Goal: Task Accomplishment & Management: Manage account settings

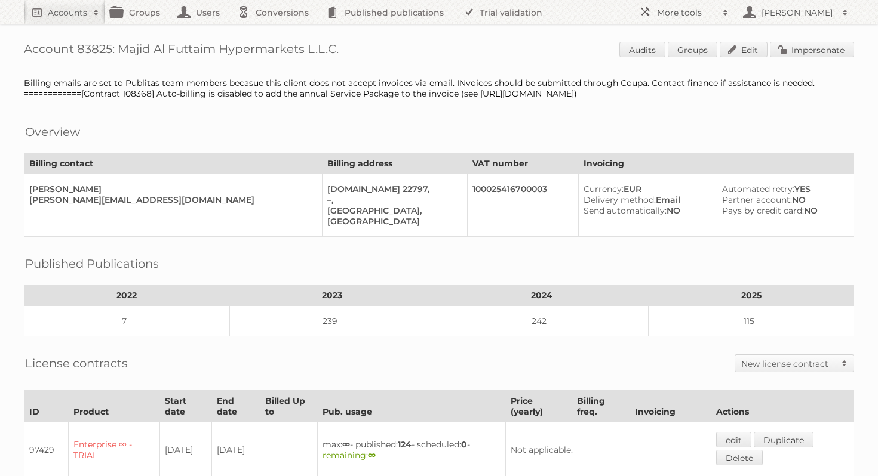
scroll to position [1, 0]
click at [73, 7] on h2 "Accounts" at bounding box center [67, 13] width 39 height 12
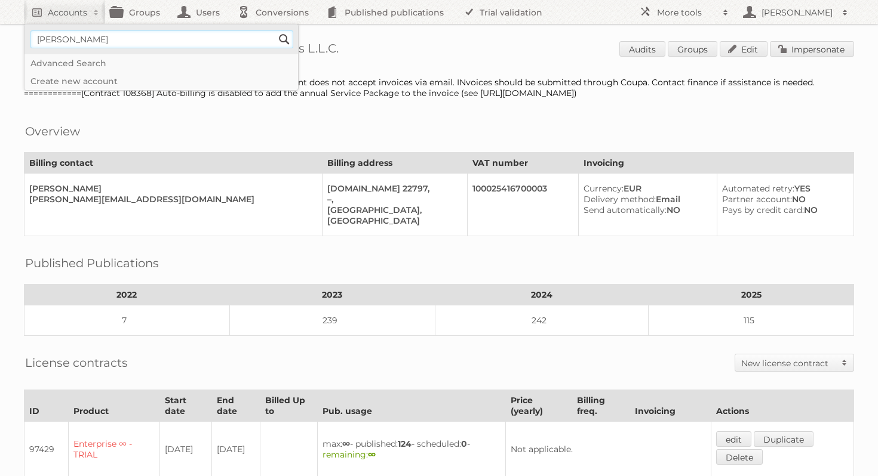
type input"] "peter millar"
click at [275, 30] on input "Search" at bounding box center [284, 39] width 18 height 18
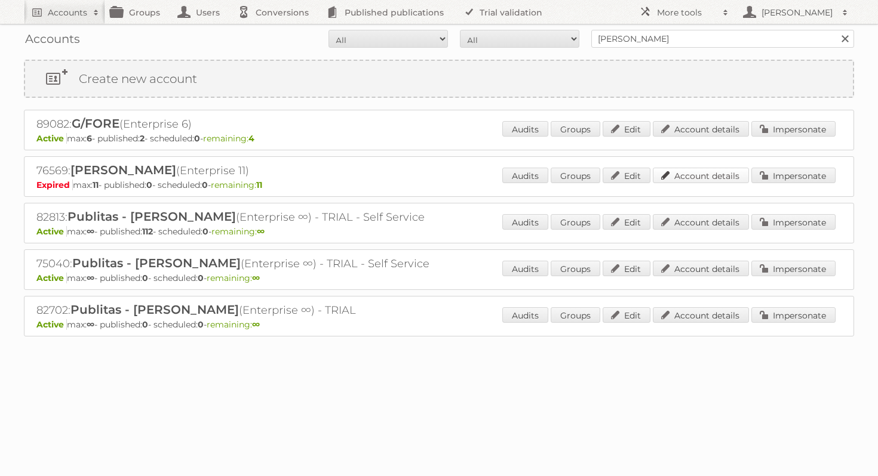
click at [691, 176] on link "Account details" at bounding box center [701, 176] width 96 height 16
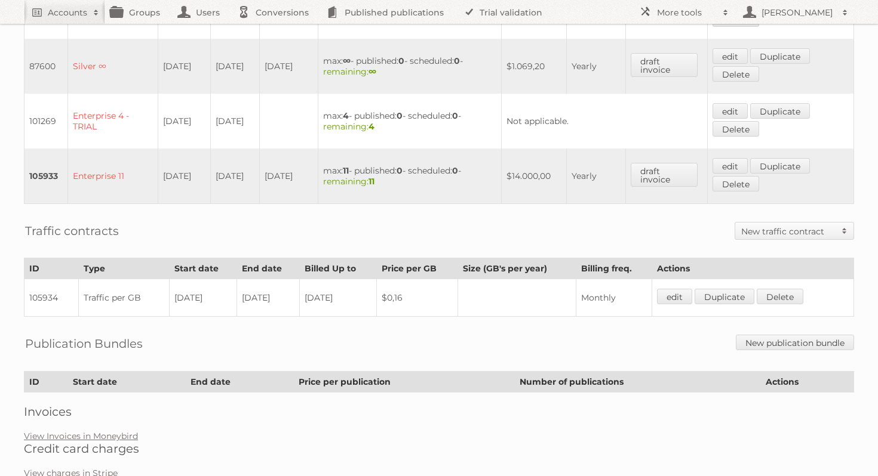
scroll to position [530, 0]
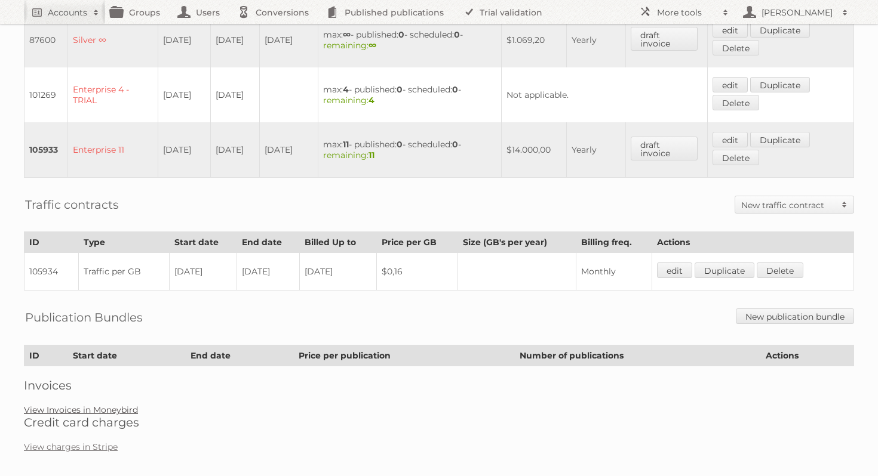
click at [112, 405] on link "View Invoices in Moneybird" at bounding box center [81, 410] width 114 height 11
click at [121, 405] on link "View Invoices in Moneybird" at bounding box center [81, 410] width 114 height 11
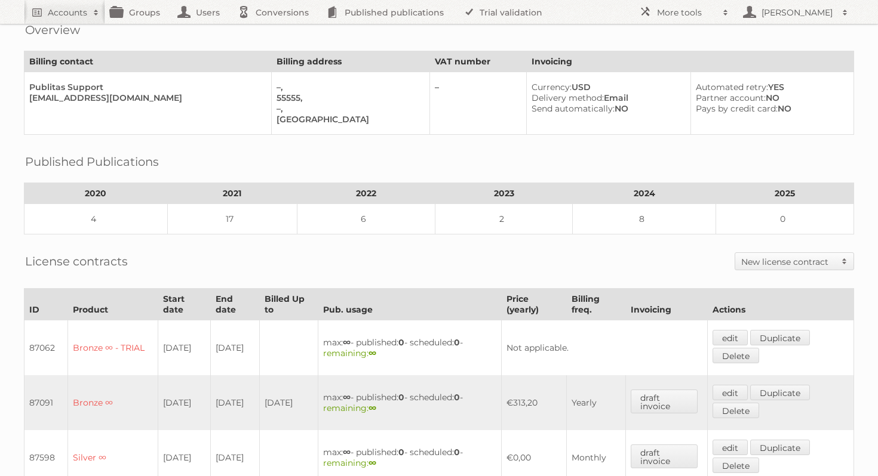
scroll to position [0, 0]
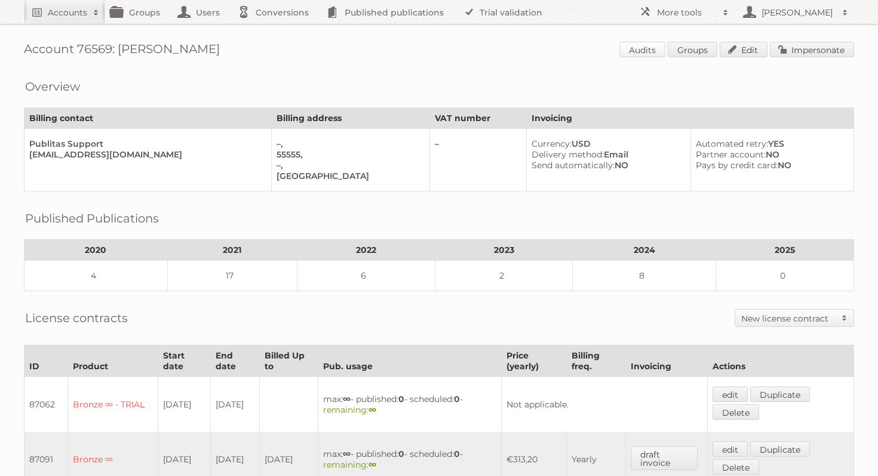
click at [646, 52] on link "Audits" at bounding box center [642, 50] width 46 height 16
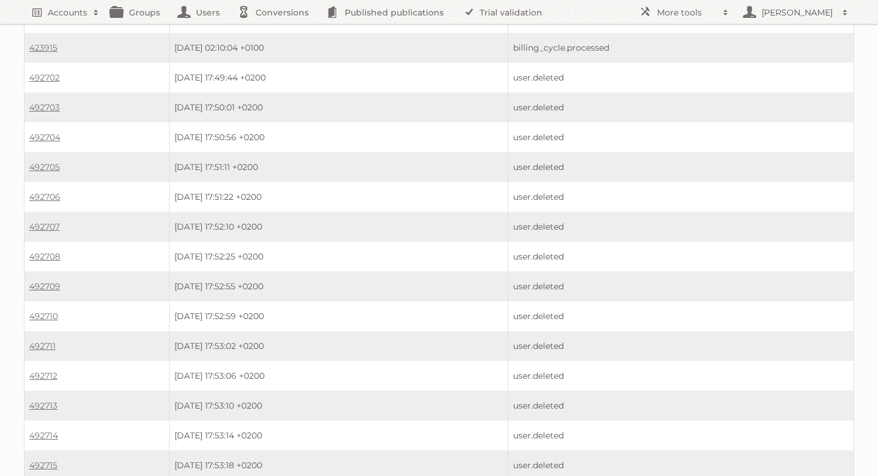
scroll to position [1972, 0]
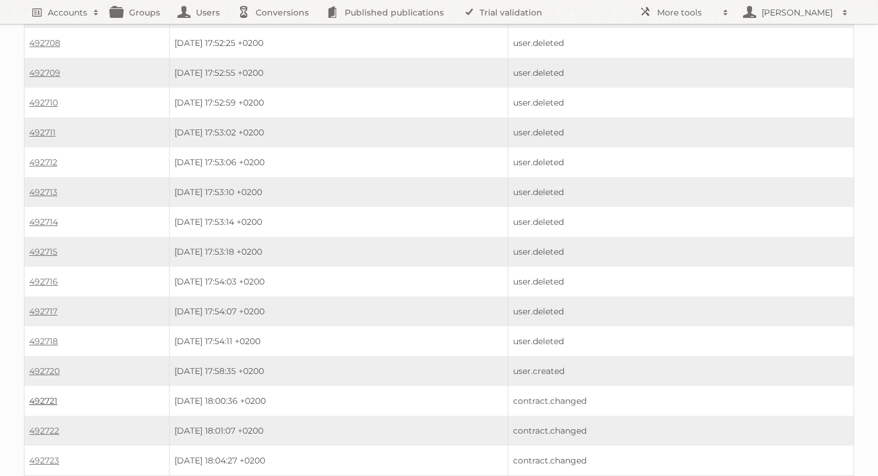
click at [51, 396] on link "492721" at bounding box center [43, 401] width 28 height 11
click at [54, 426] on link "492722" at bounding box center [44, 431] width 30 height 11
click at [51, 456] on link "492723" at bounding box center [44, 461] width 30 height 11
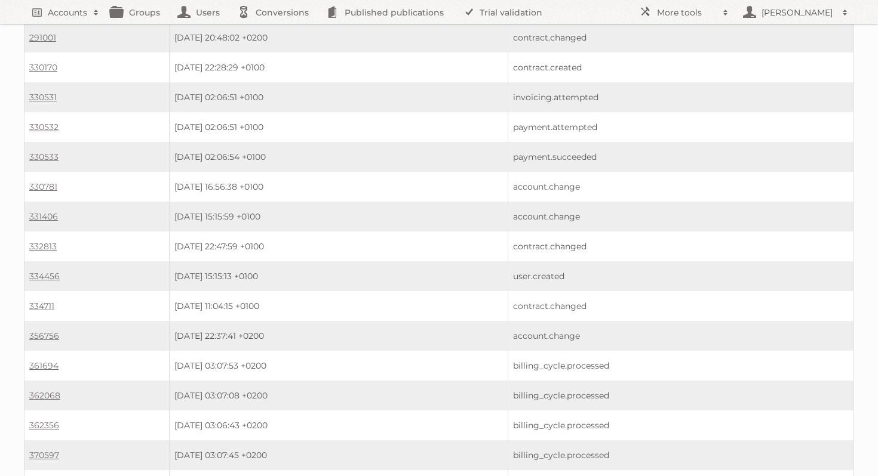
scroll to position [723, 0]
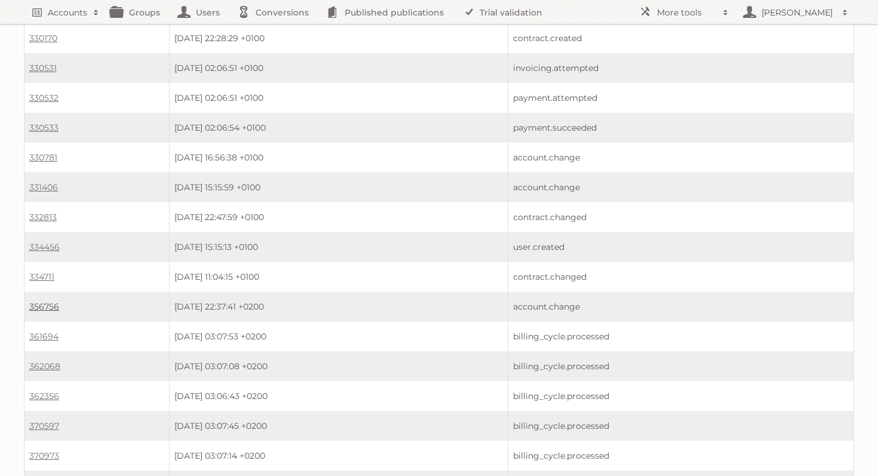
click at [39, 302] on link "356756" at bounding box center [44, 307] width 30 height 11
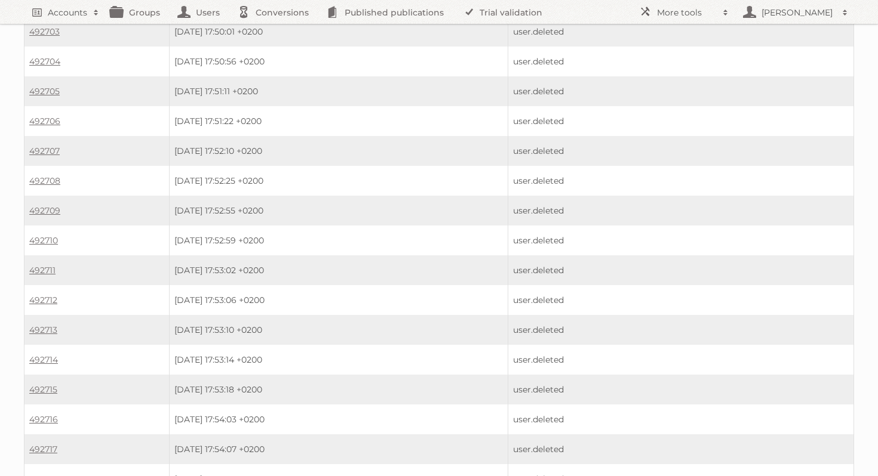
scroll to position [1972, 0]
